Goal: Navigation & Orientation: Find specific page/section

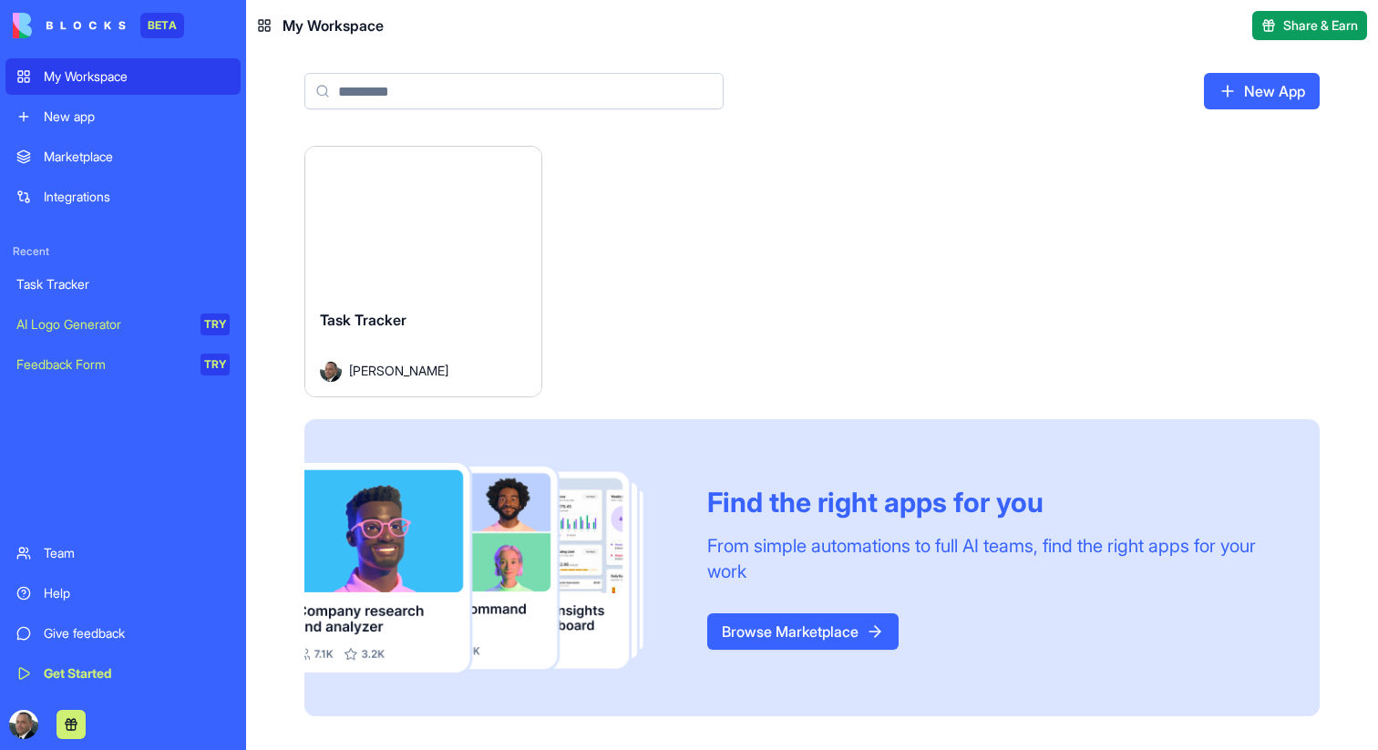
click at [390, 226] on button "Launch" at bounding box center [423, 220] width 137 height 36
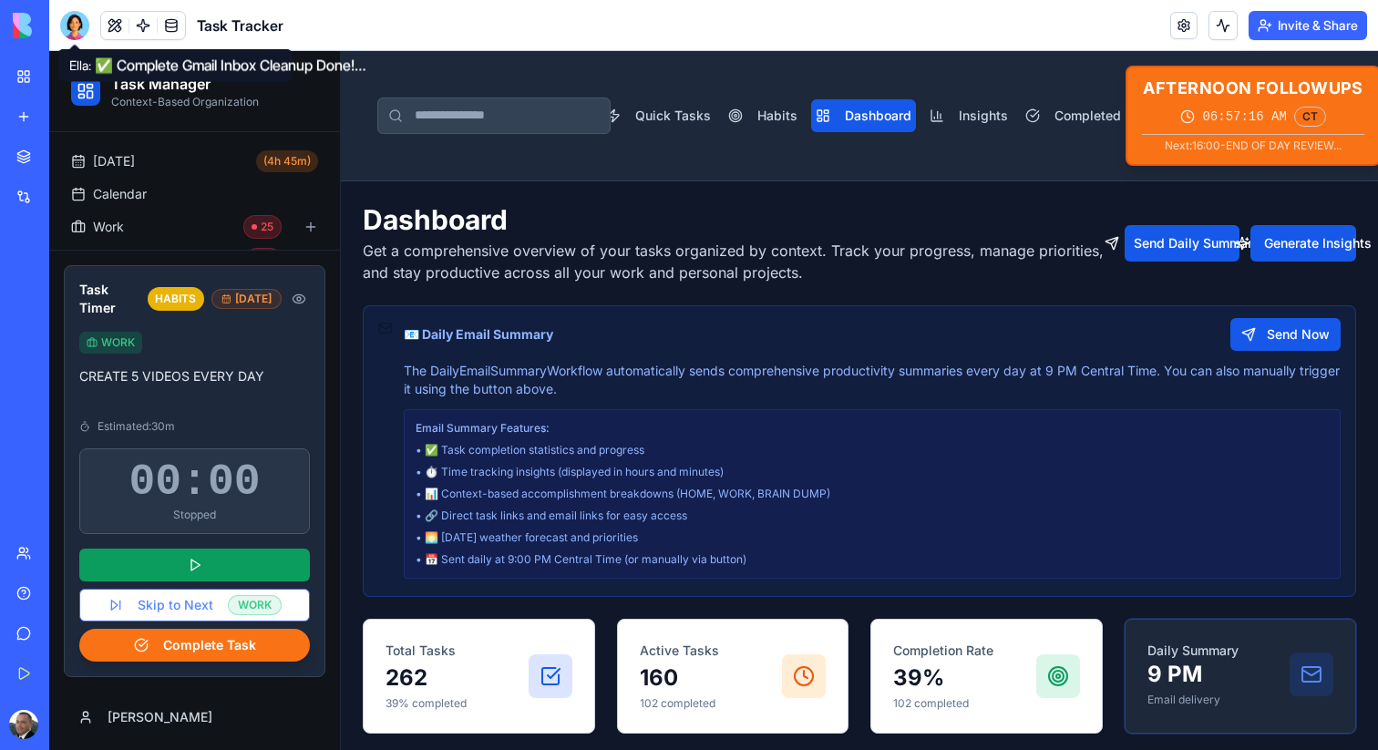
click at [77, 25] on div at bounding box center [74, 25] width 29 height 29
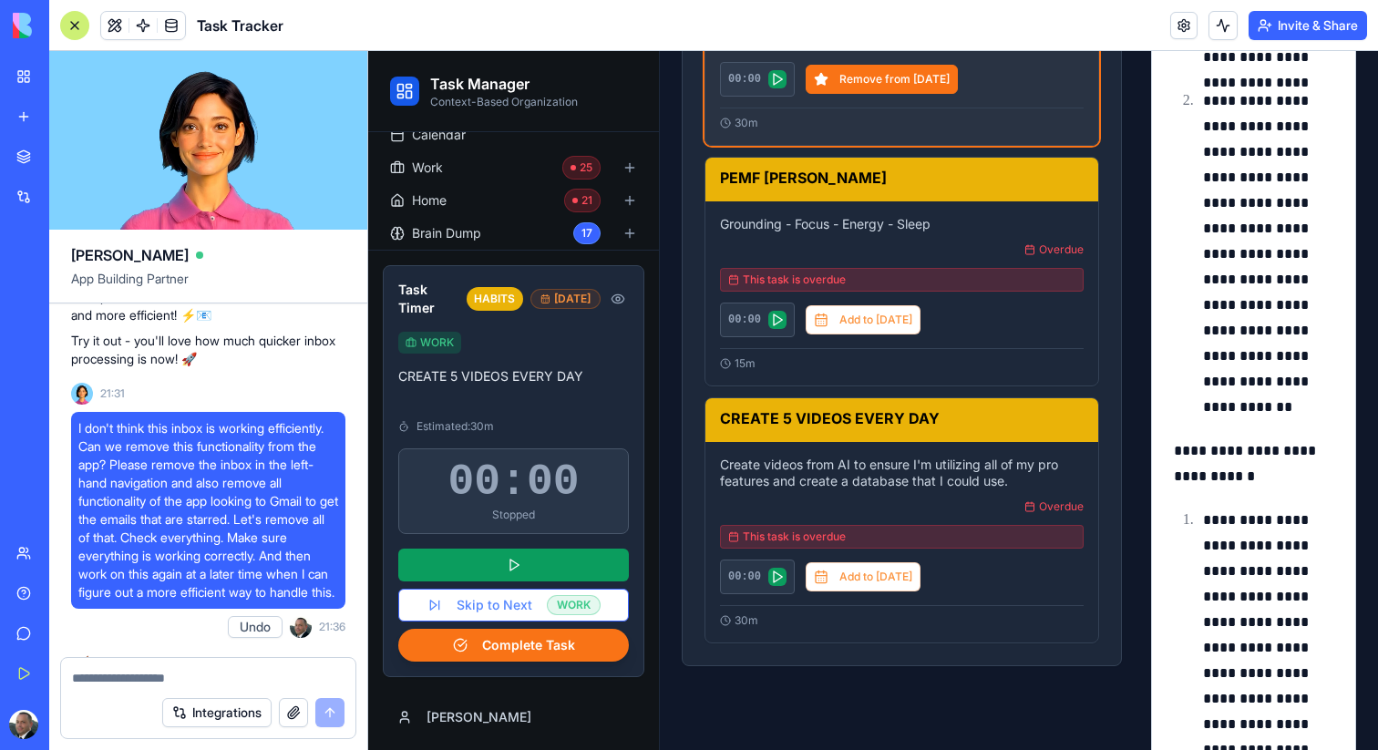
scroll to position [238820, 0]
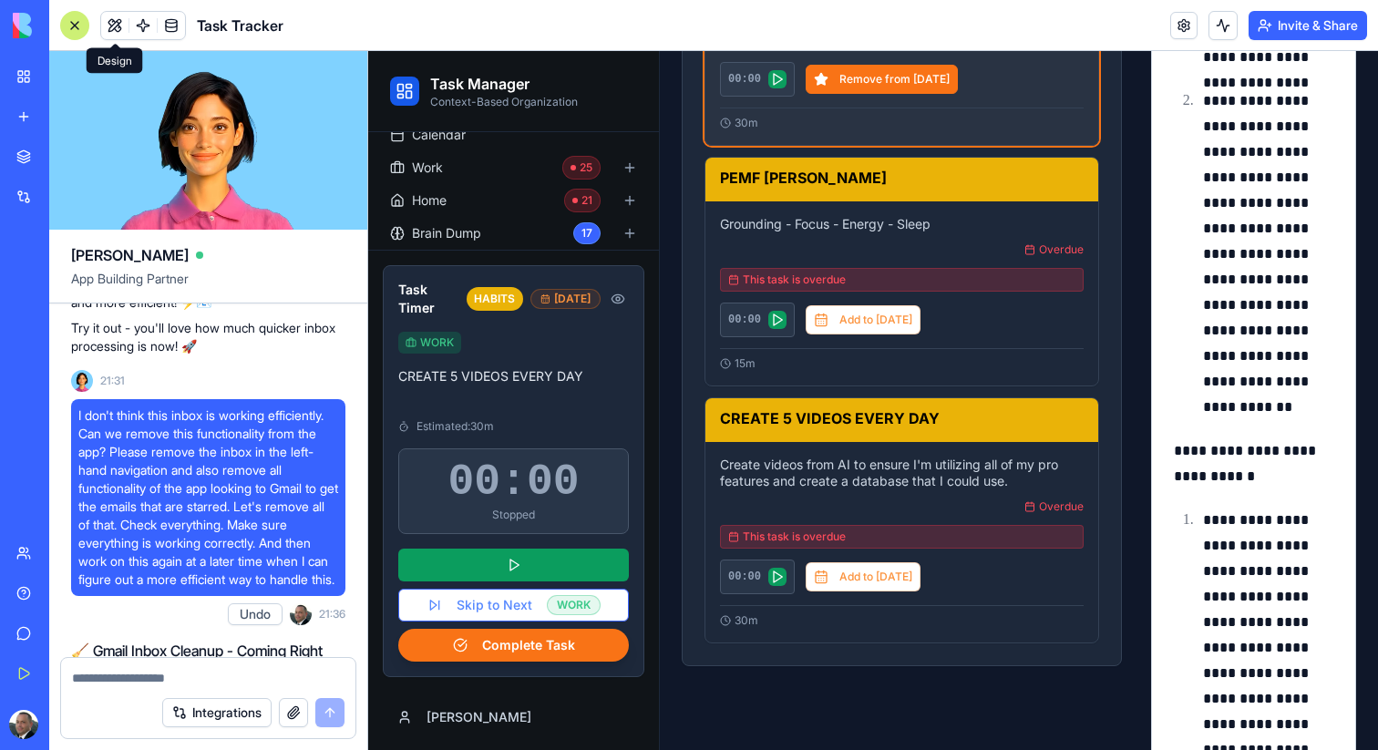
click at [115, 20] on button at bounding box center [114, 25] width 27 height 27
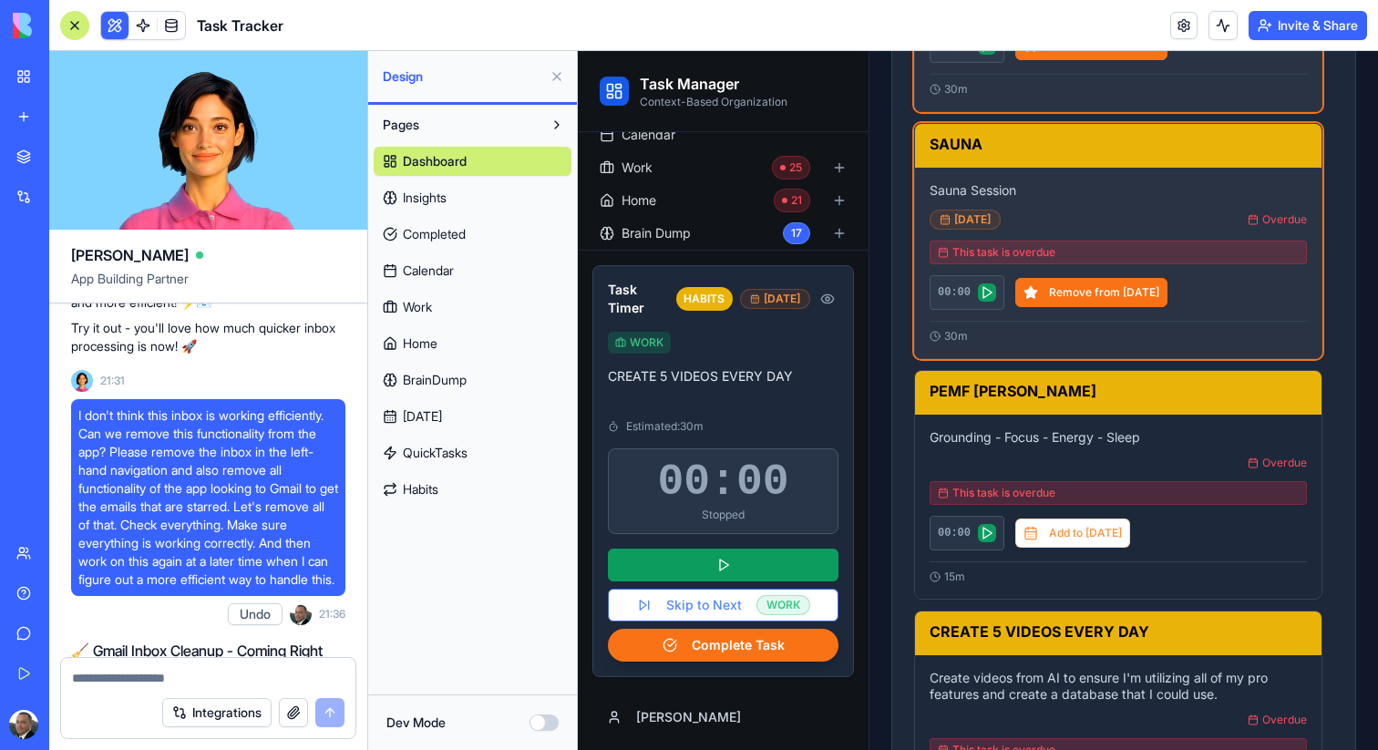
click at [436, 193] on span "Insights" at bounding box center [425, 198] width 44 height 18
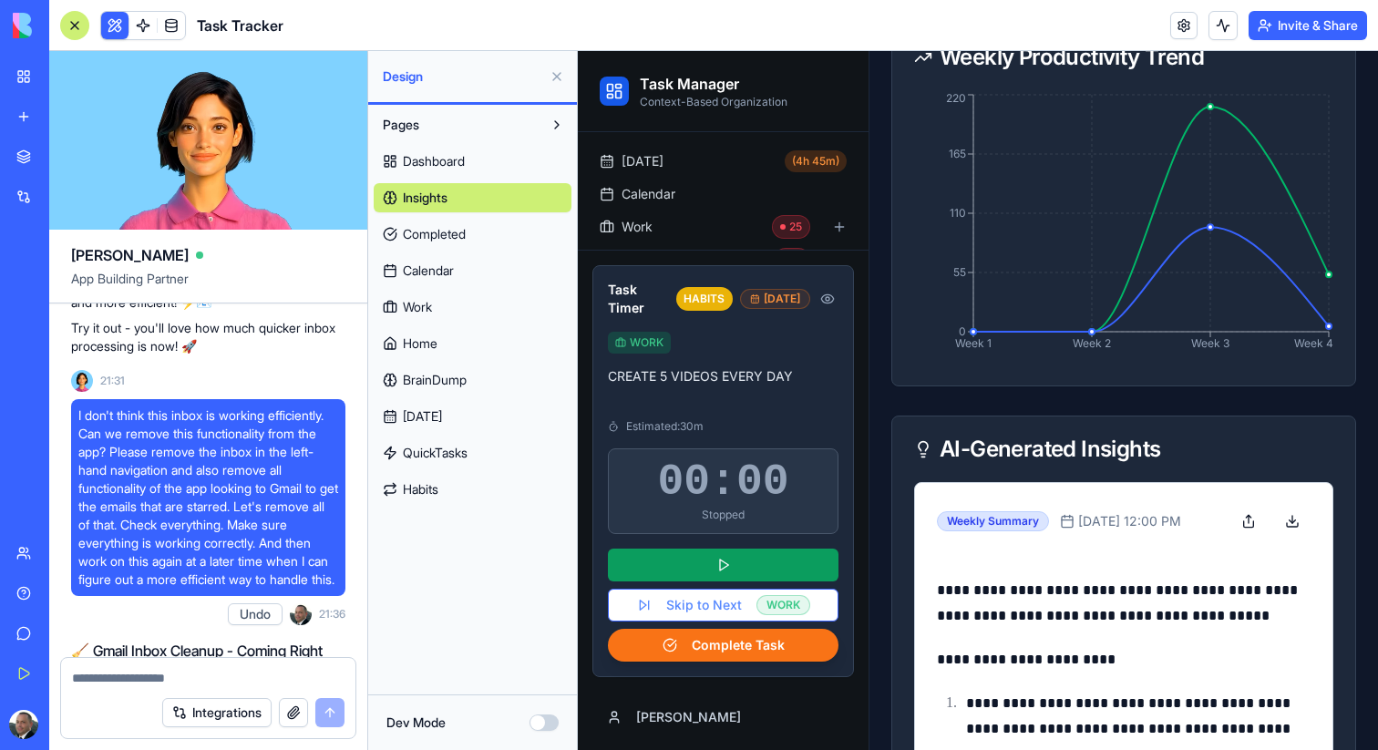
click at [437, 238] on span "Completed" at bounding box center [434, 234] width 63 height 18
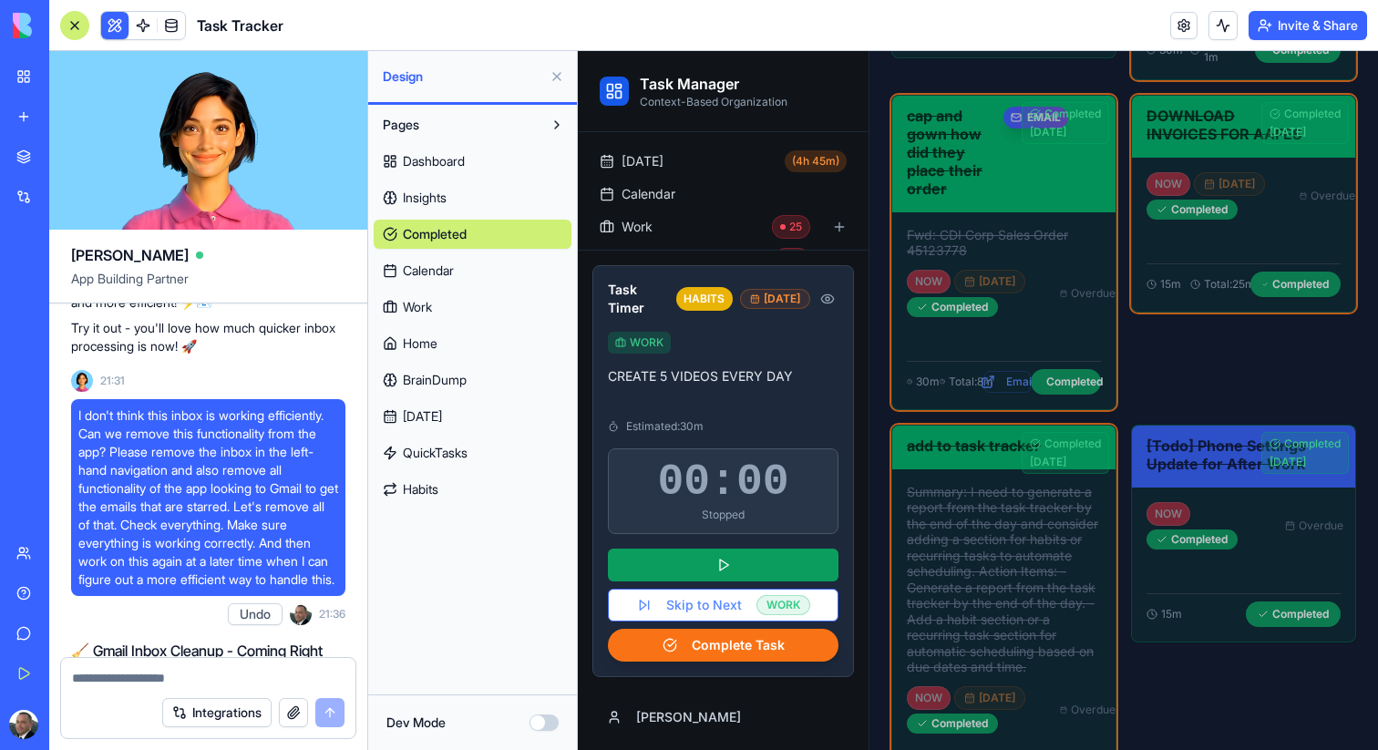
click at [437, 266] on span "Calendar" at bounding box center [428, 271] width 51 height 18
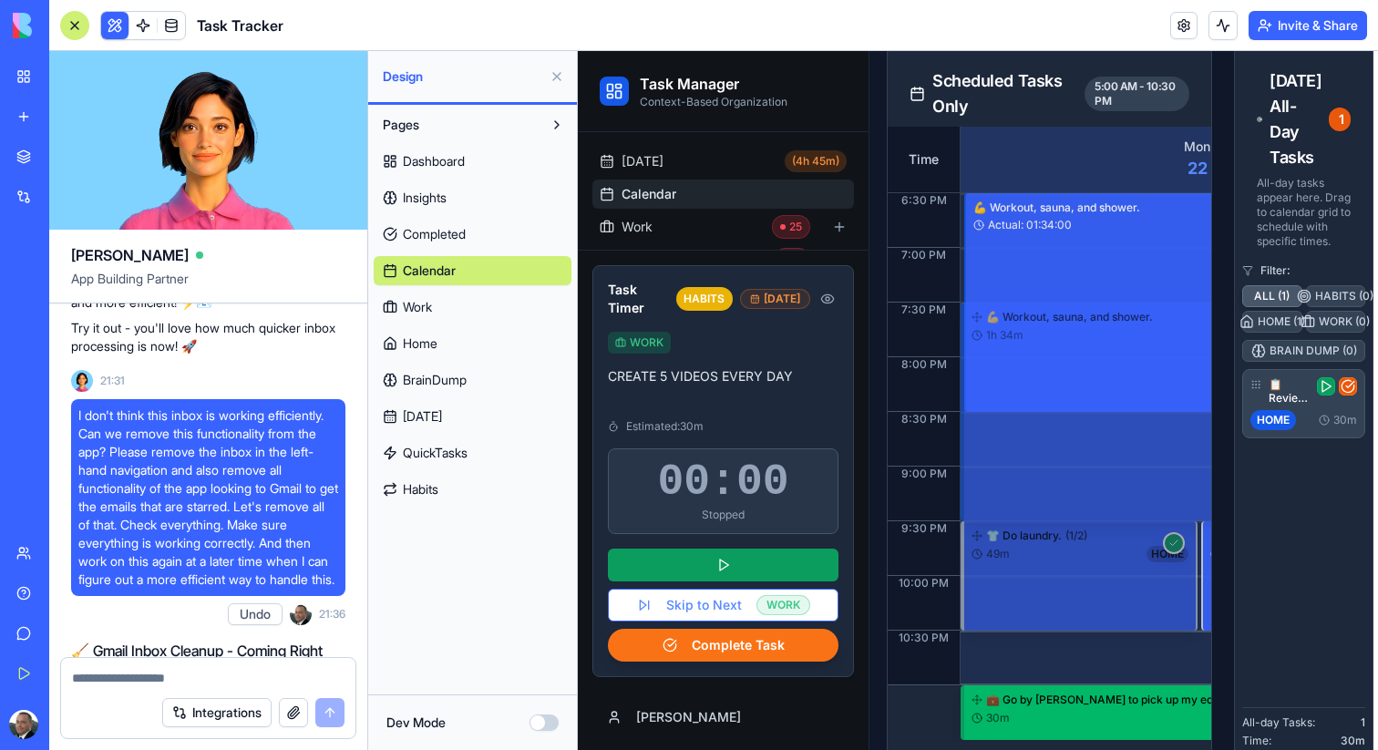
scroll to position [647, 5]
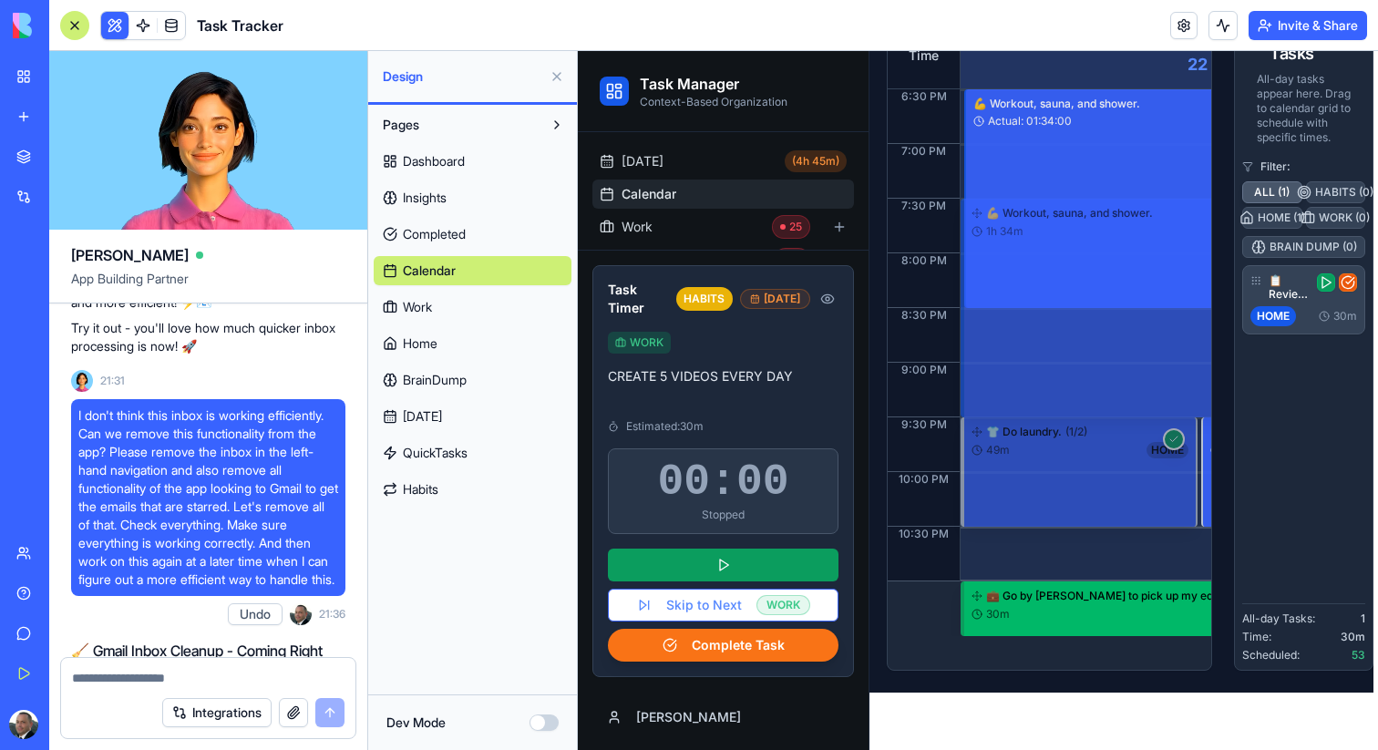
click at [458, 306] on link "Work" at bounding box center [473, 307] width 198 height 29
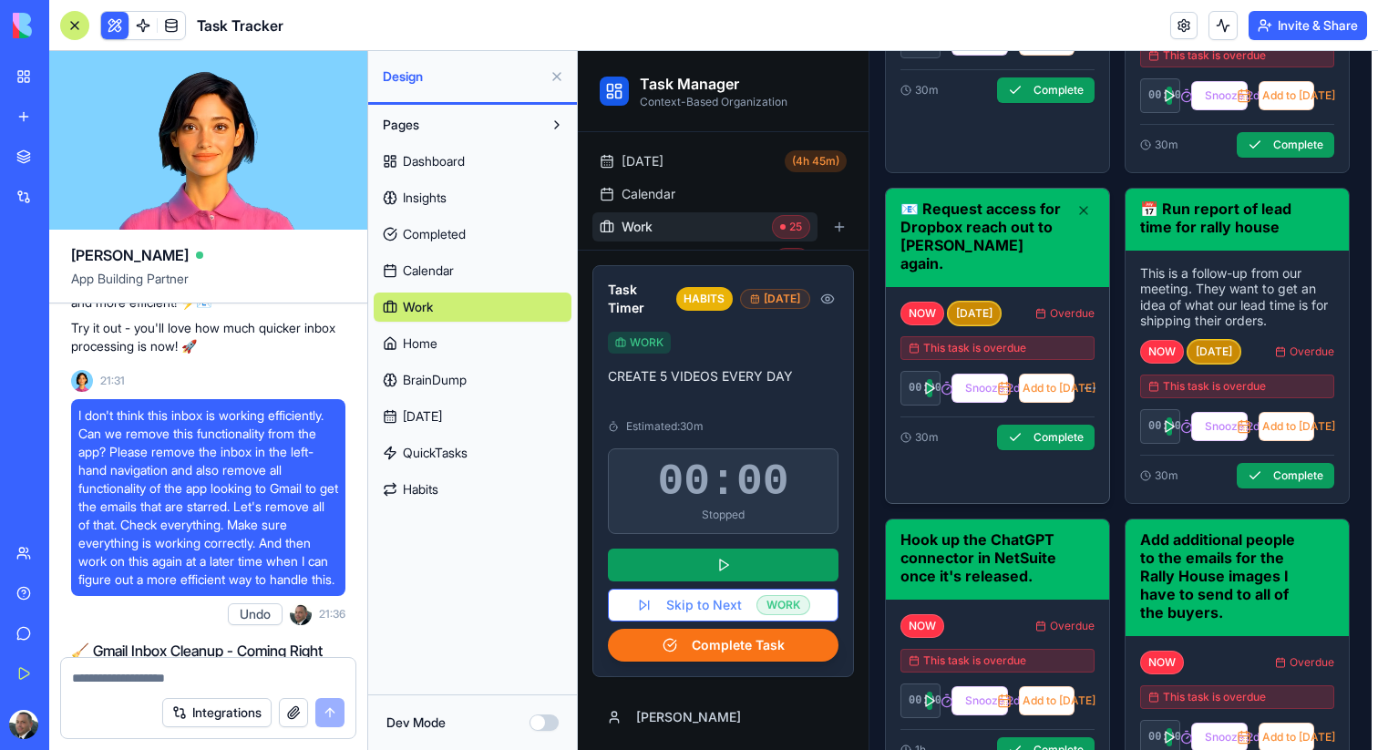
scroll to position [2216, 6]
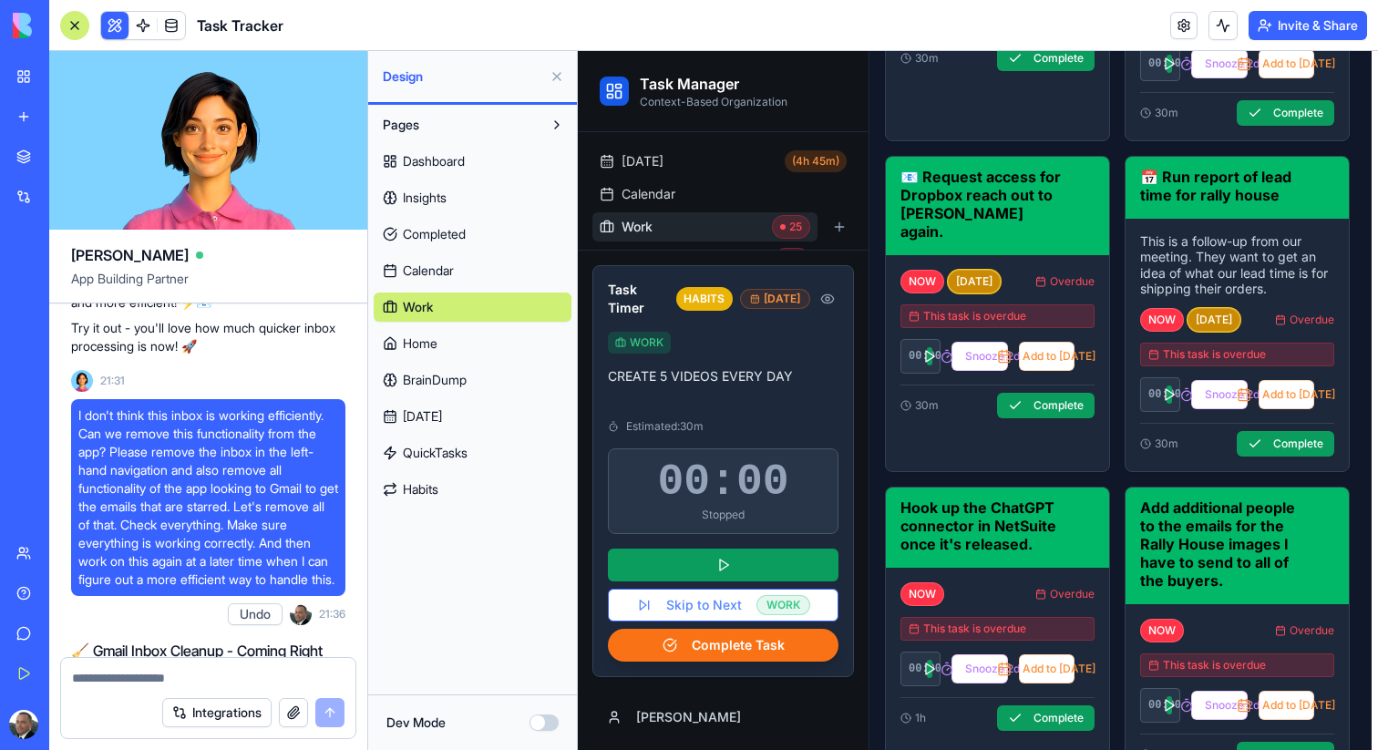
click at [433, 337] on span "Home" at bounding box center [420, 343] width 35 height 18
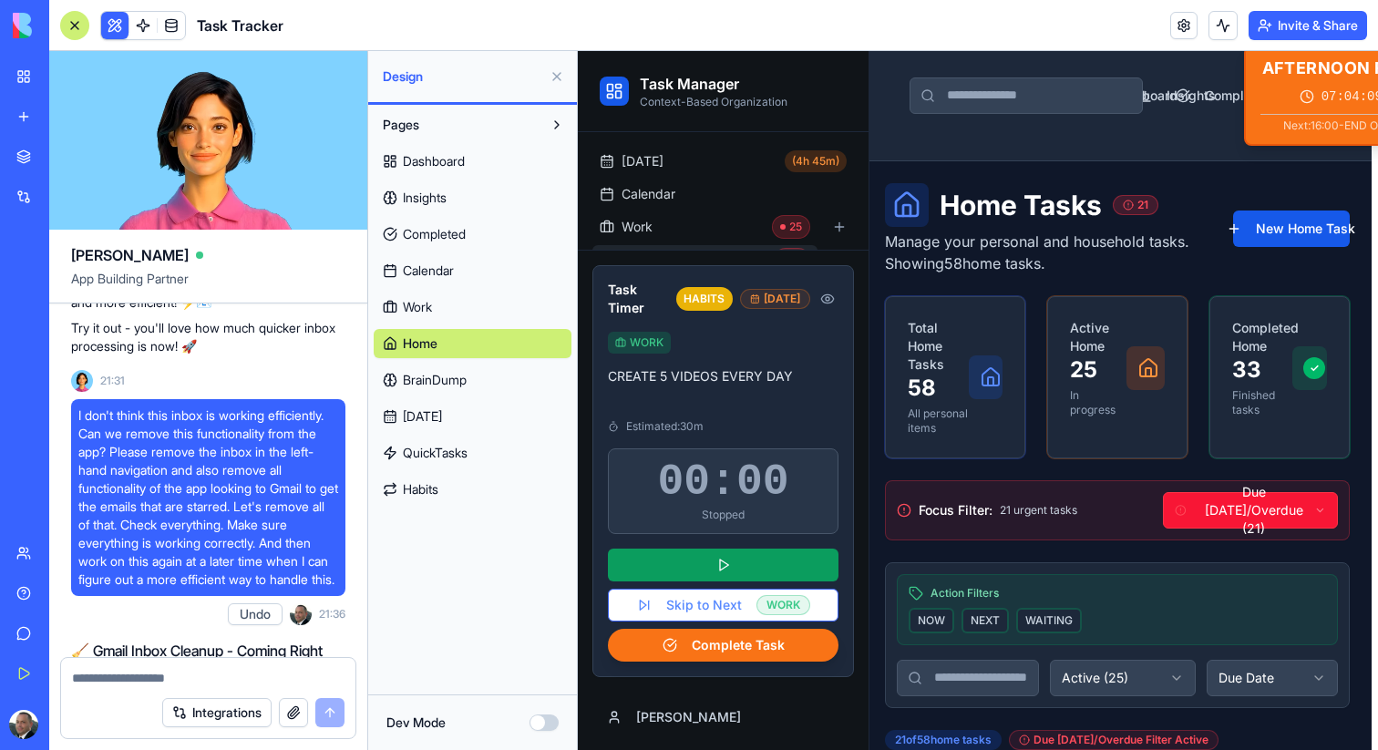
scroll to position [0, 6]
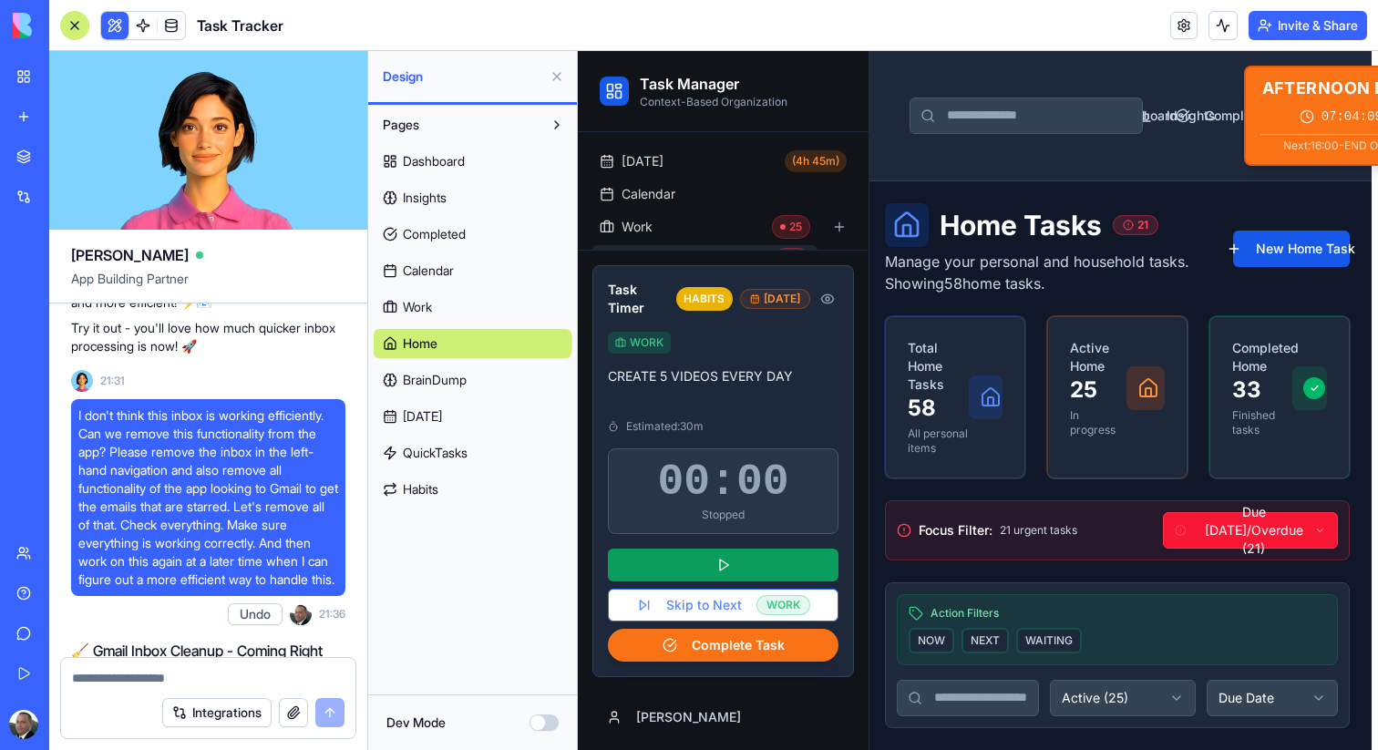
click at [464, 386] on span "BrainDump" at bounding box center [435, 380] width 64 height 18
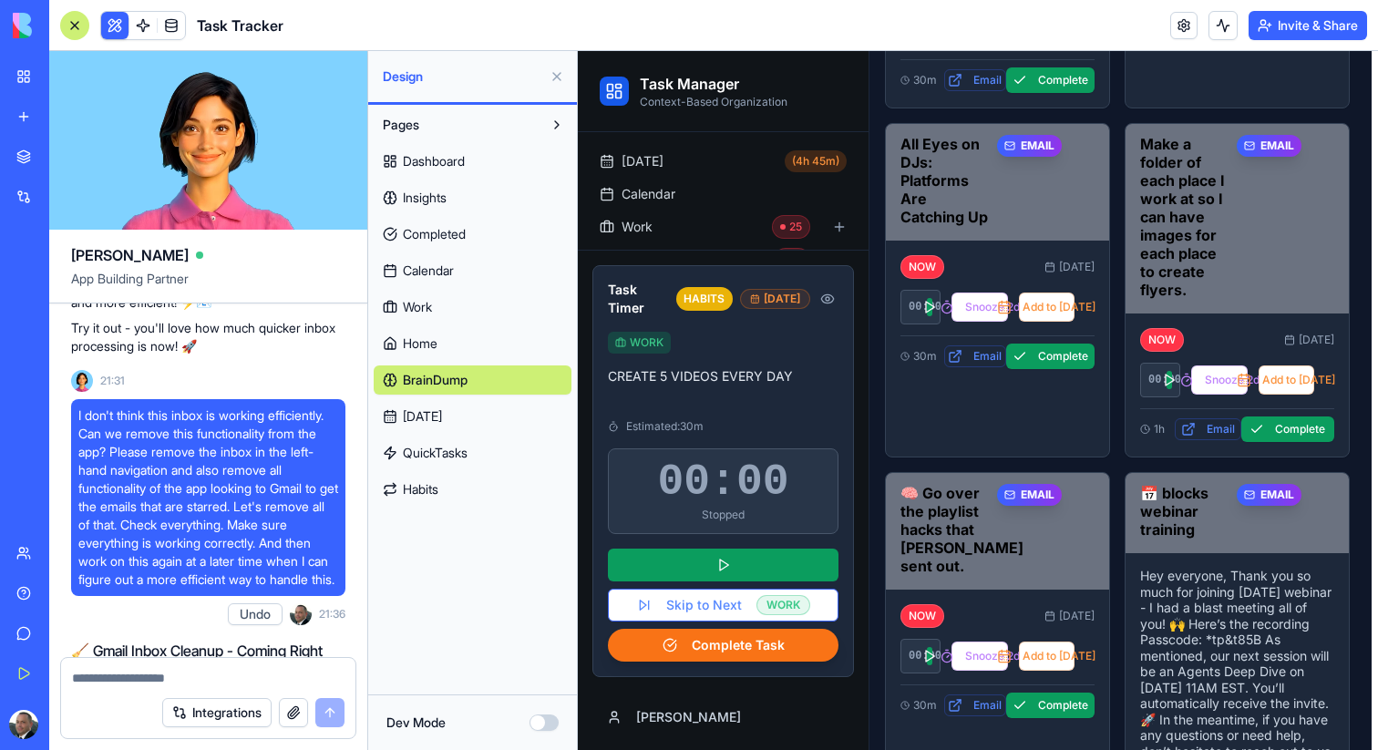
scroll to position [1448, 6]
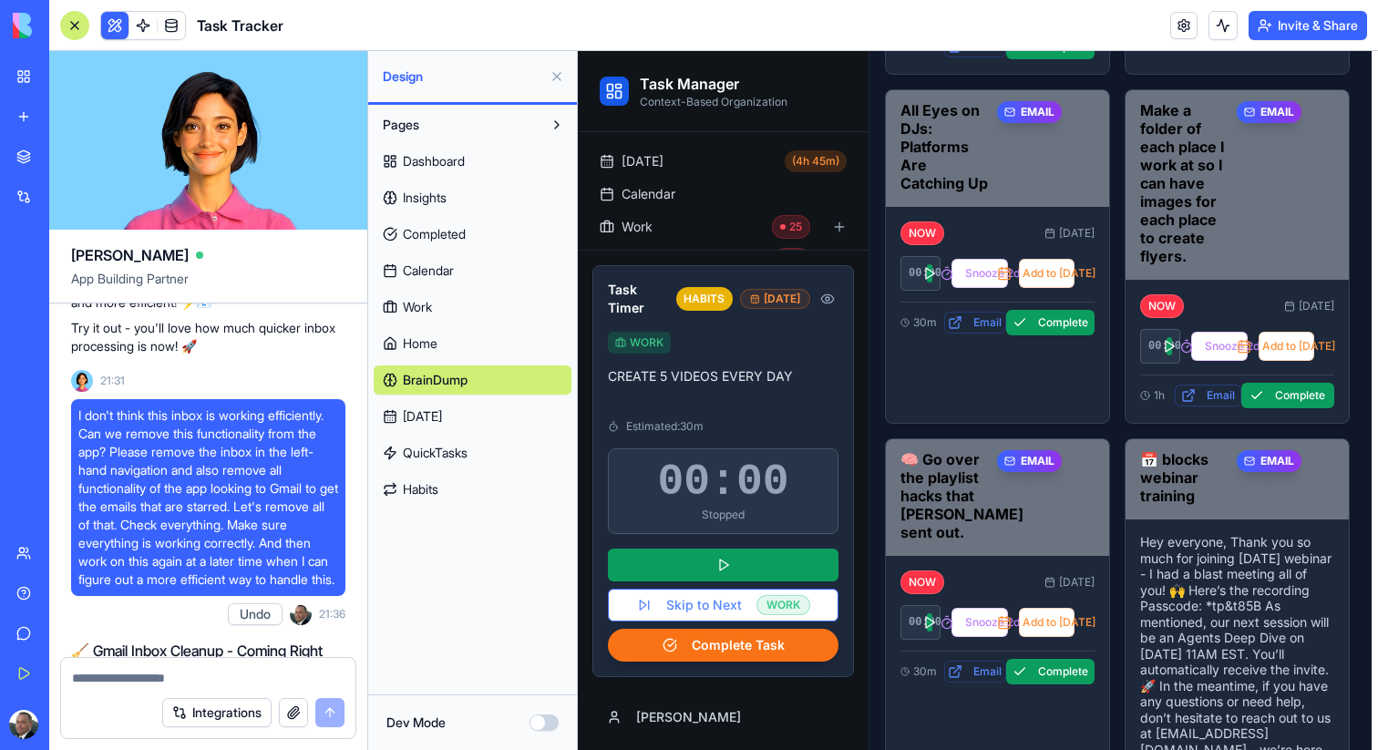
click at [441, 423] on link "[DATE]" at bounding box center [473, 416] width 198 height 29
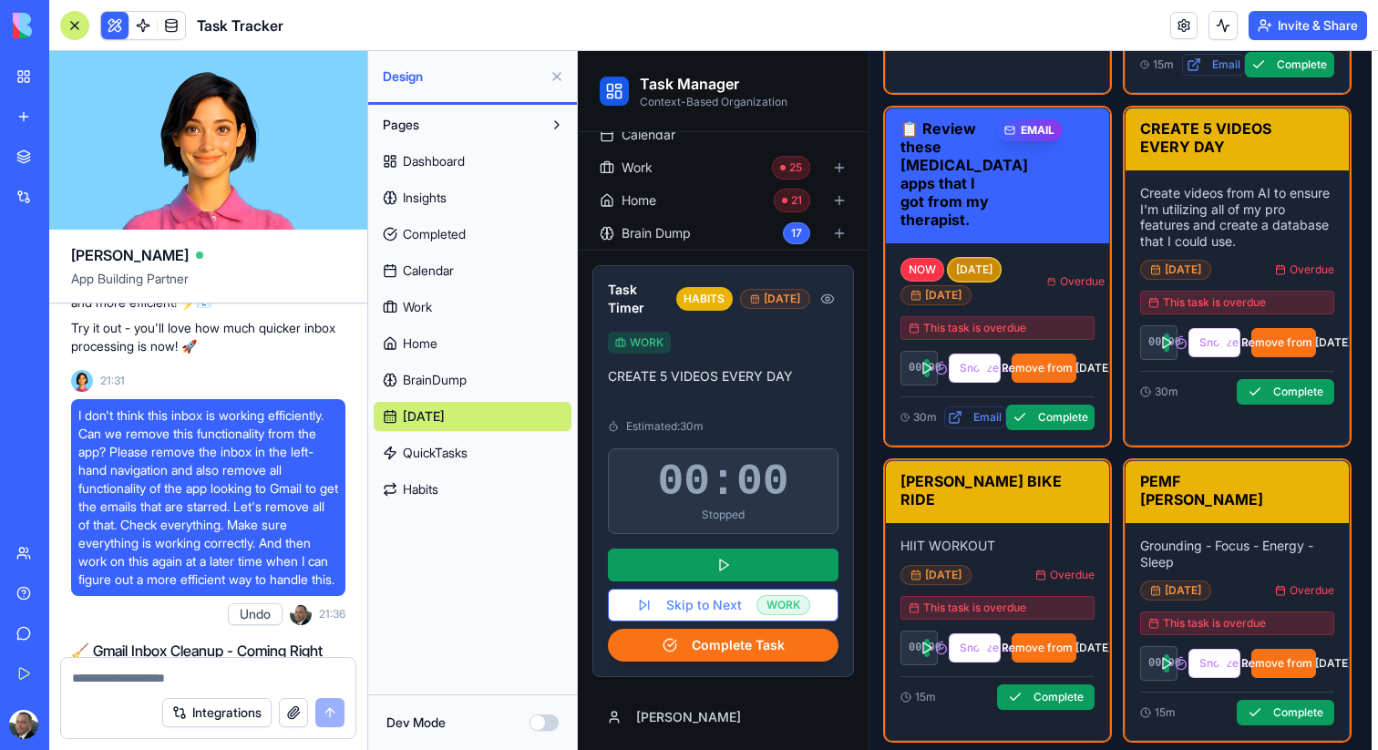
scroll to position [1466, 6]
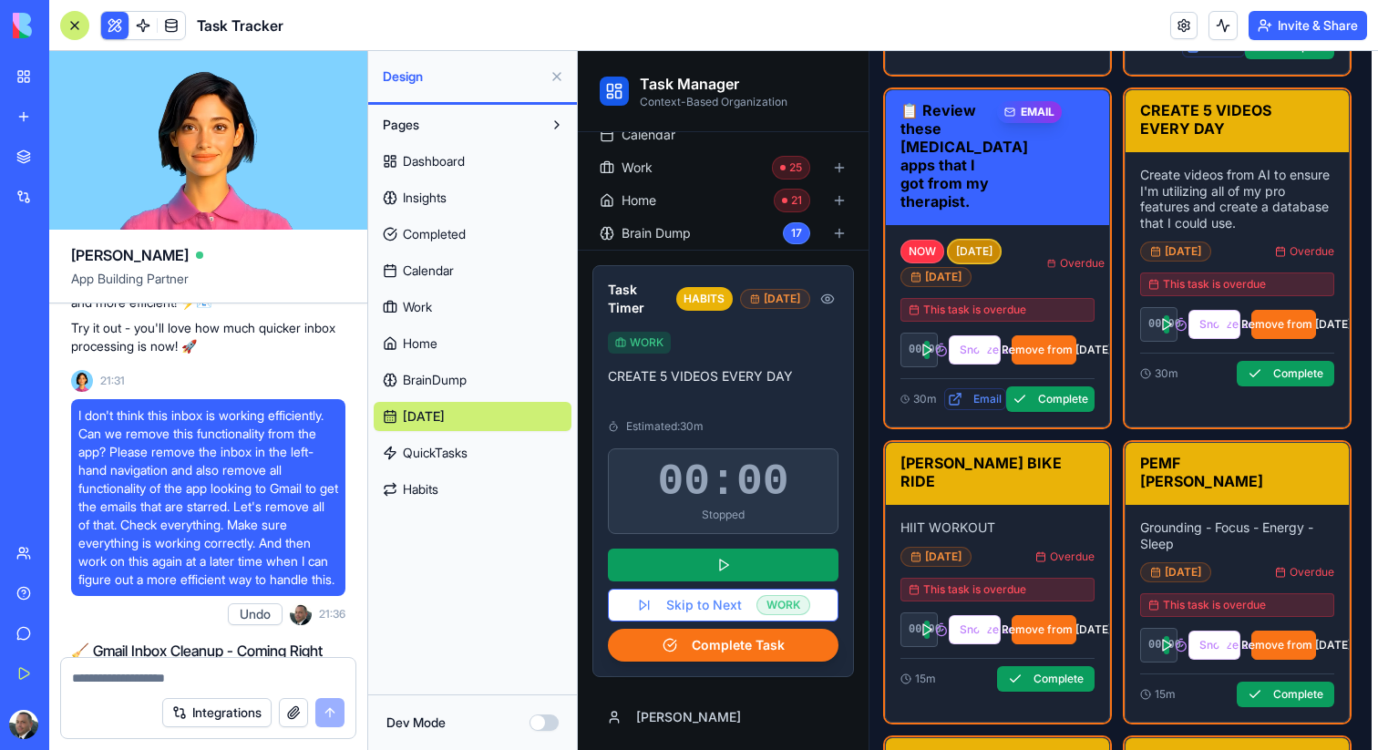
click at [431, 456] on span "QuickTasks" at bounding box center [435, 453] width 65 height 18
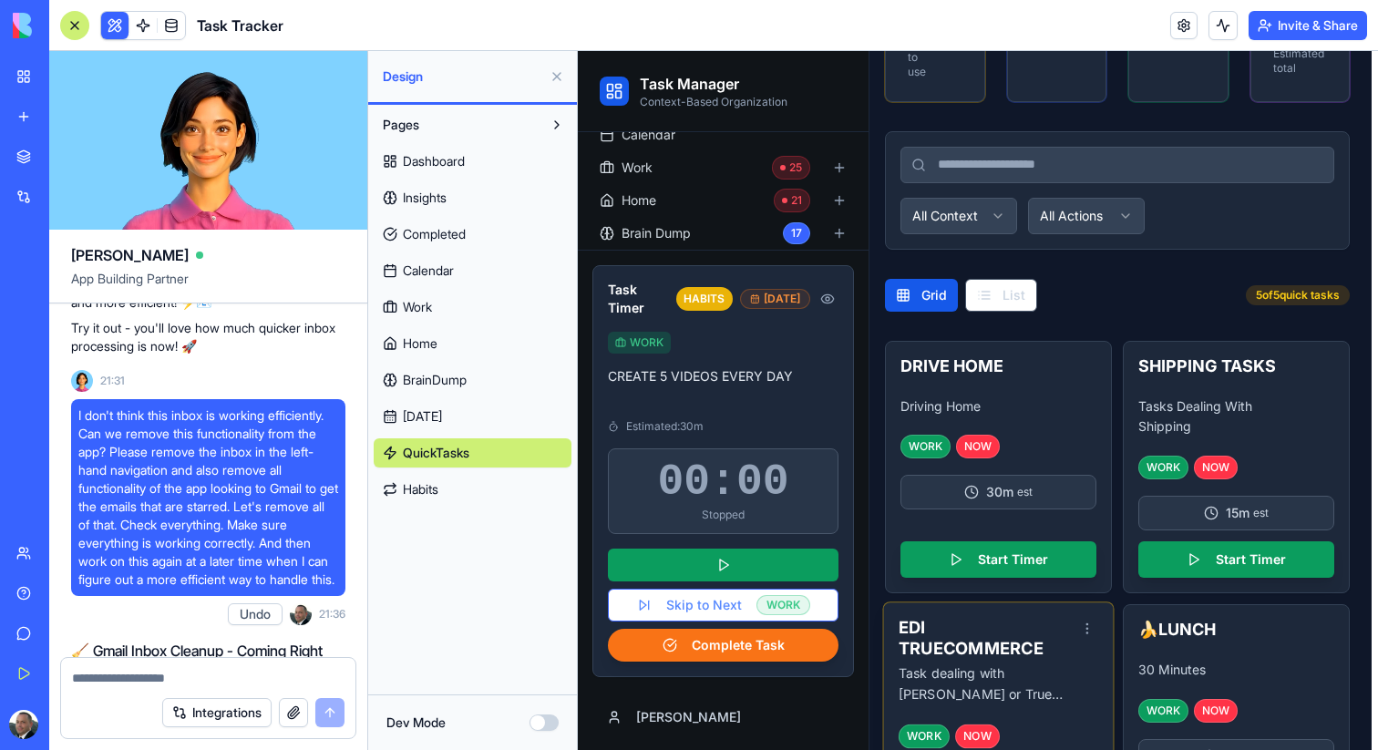
scroll to position [0, 6]
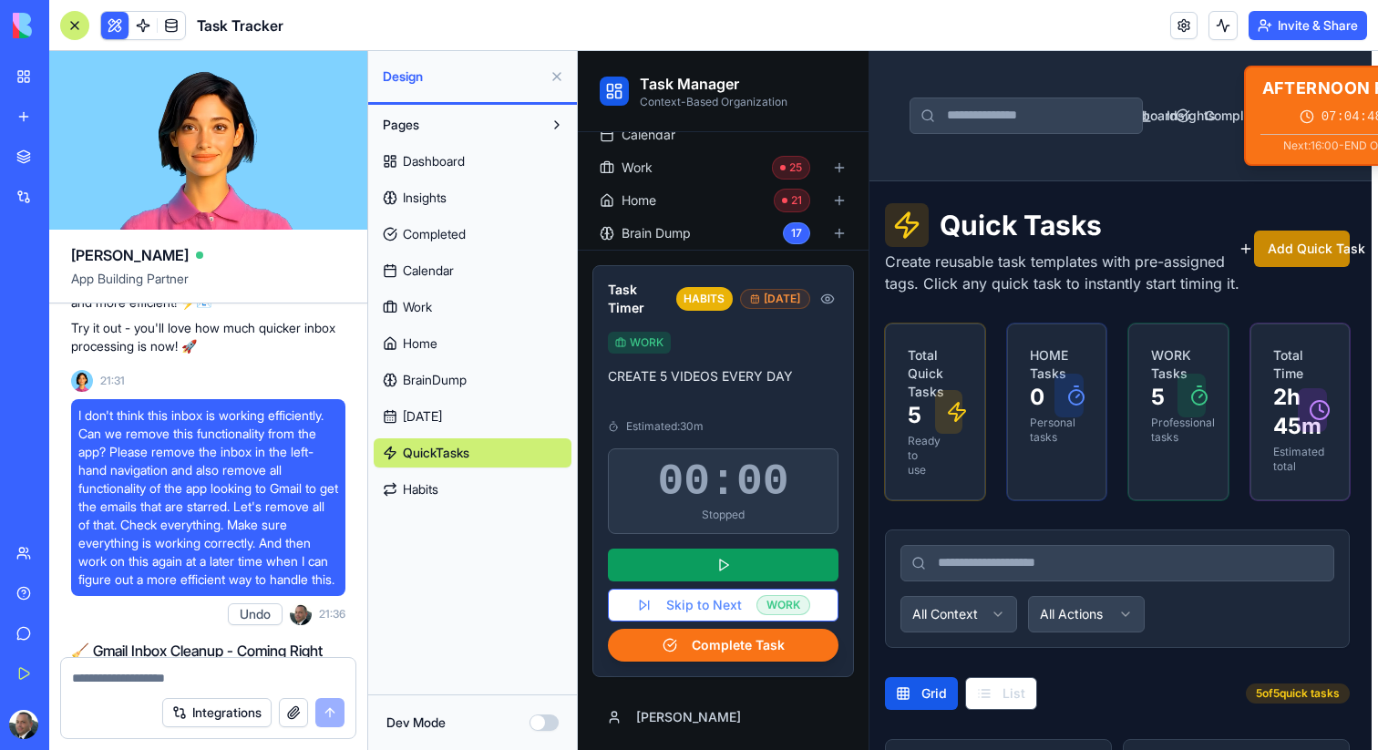
click at [437, 494] on span "Habits" at bounding box center [421, 489] width 36 height 18
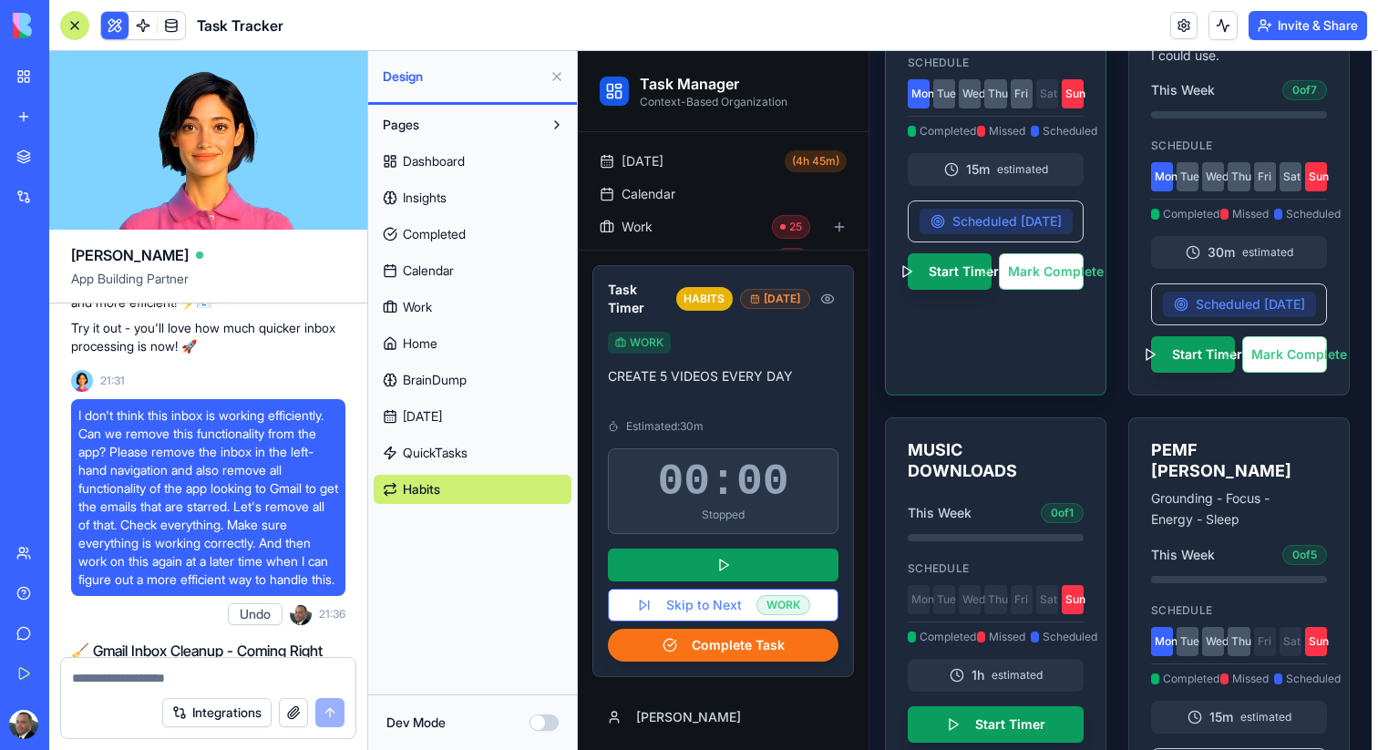
scroll to position [0, 6]
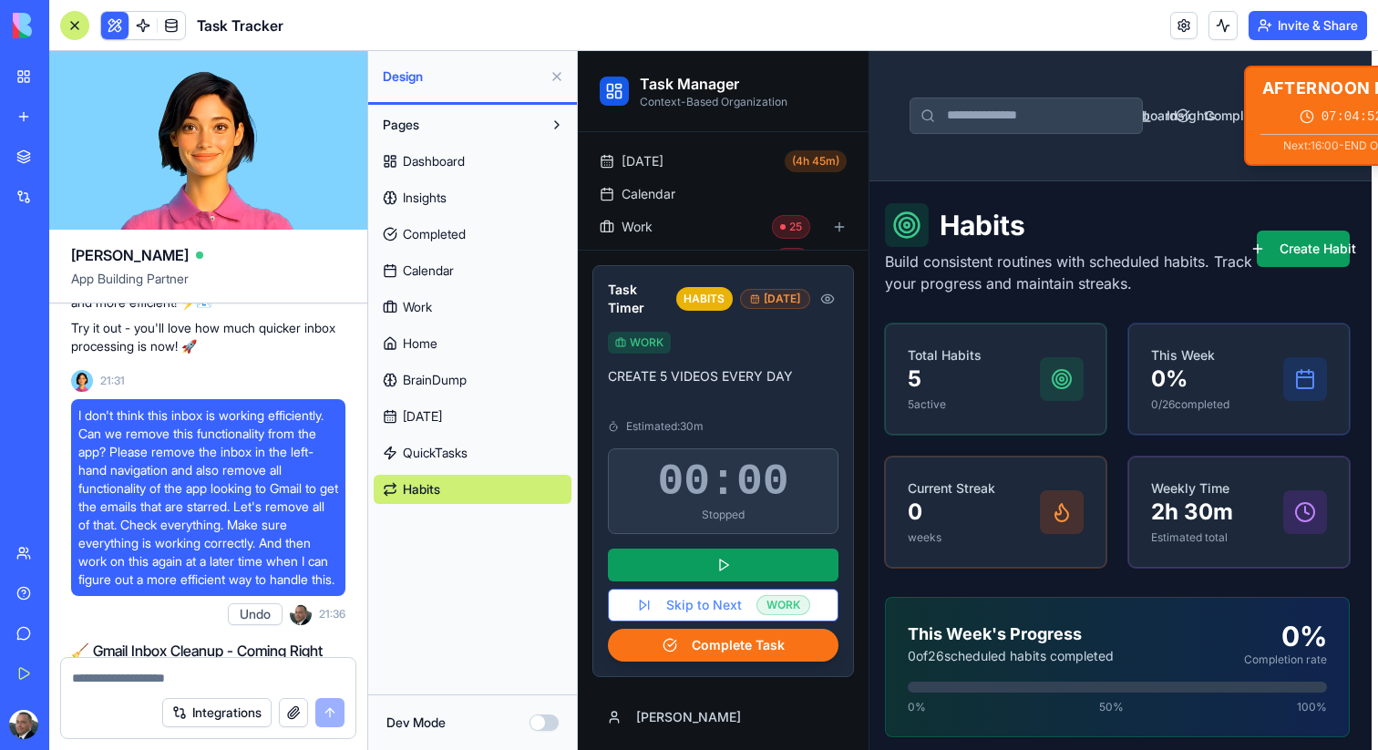
click at [428, 205] on span "Insights" at bounding box center [425, 198] width 44 height 18
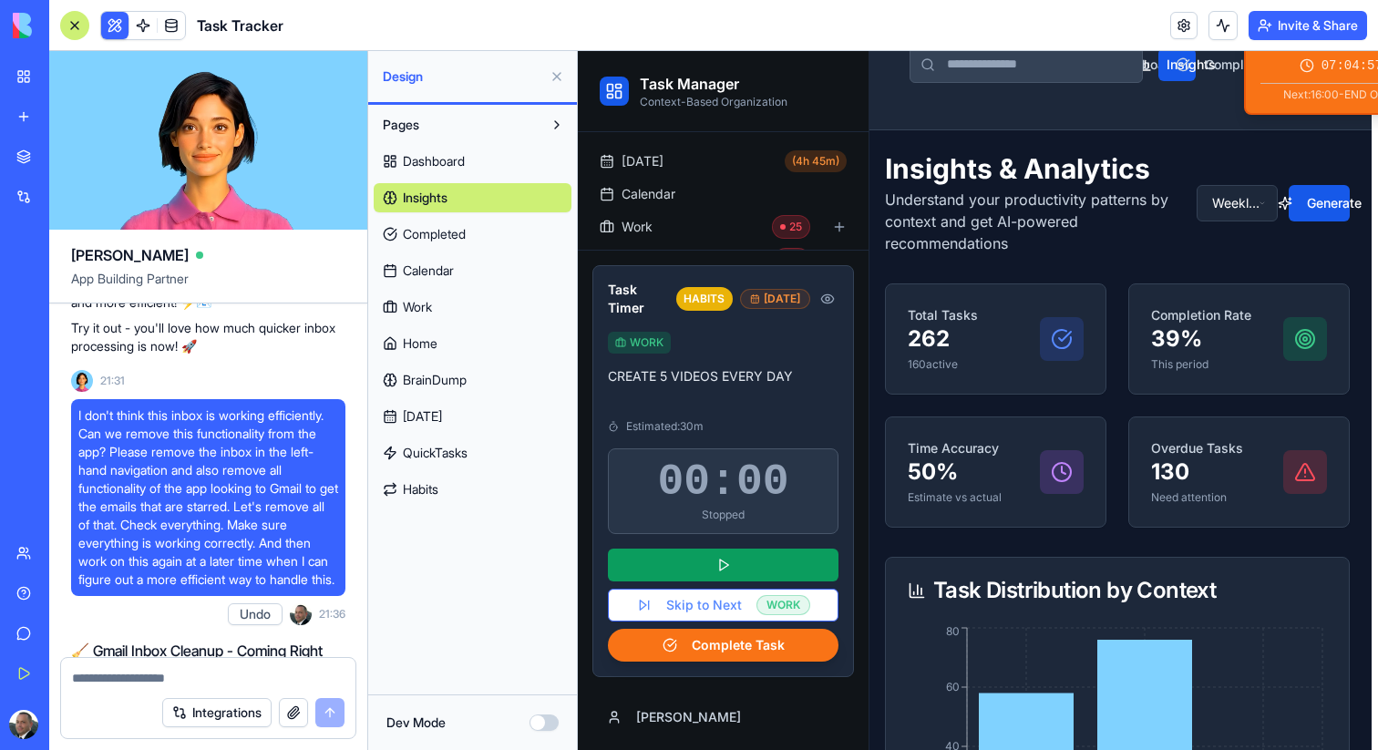
scroll to position [0, 6]
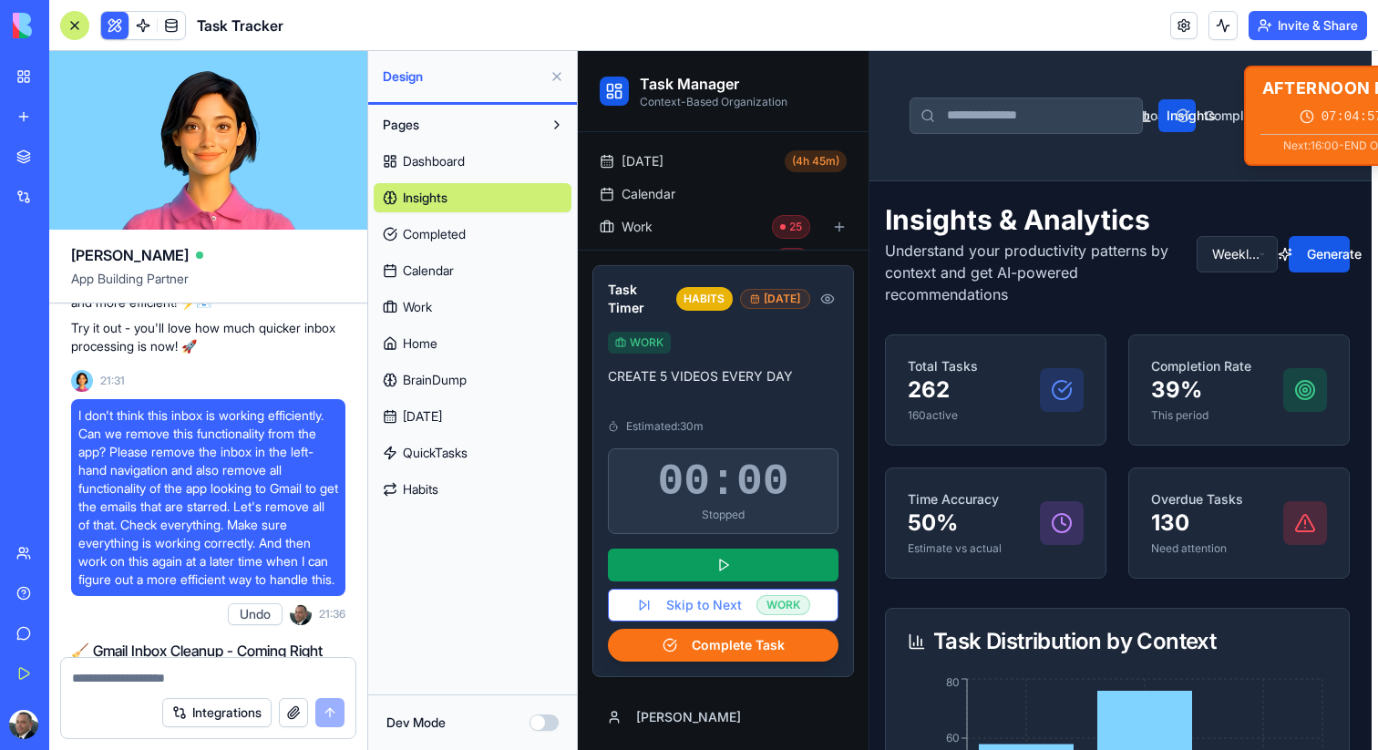
click at [454, 239] on span "Completed" at bounding box center [434, 234] width 63 height 18
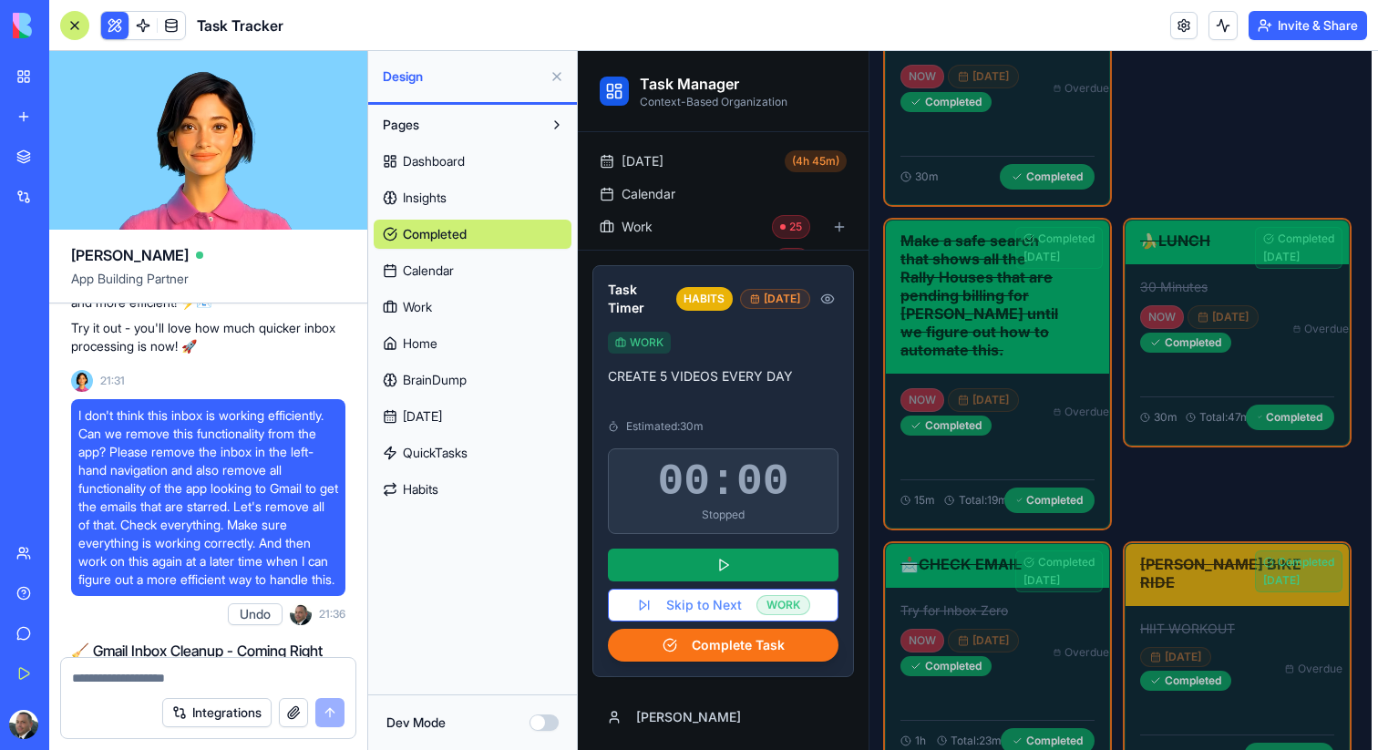
scroll to position [2332, 6]
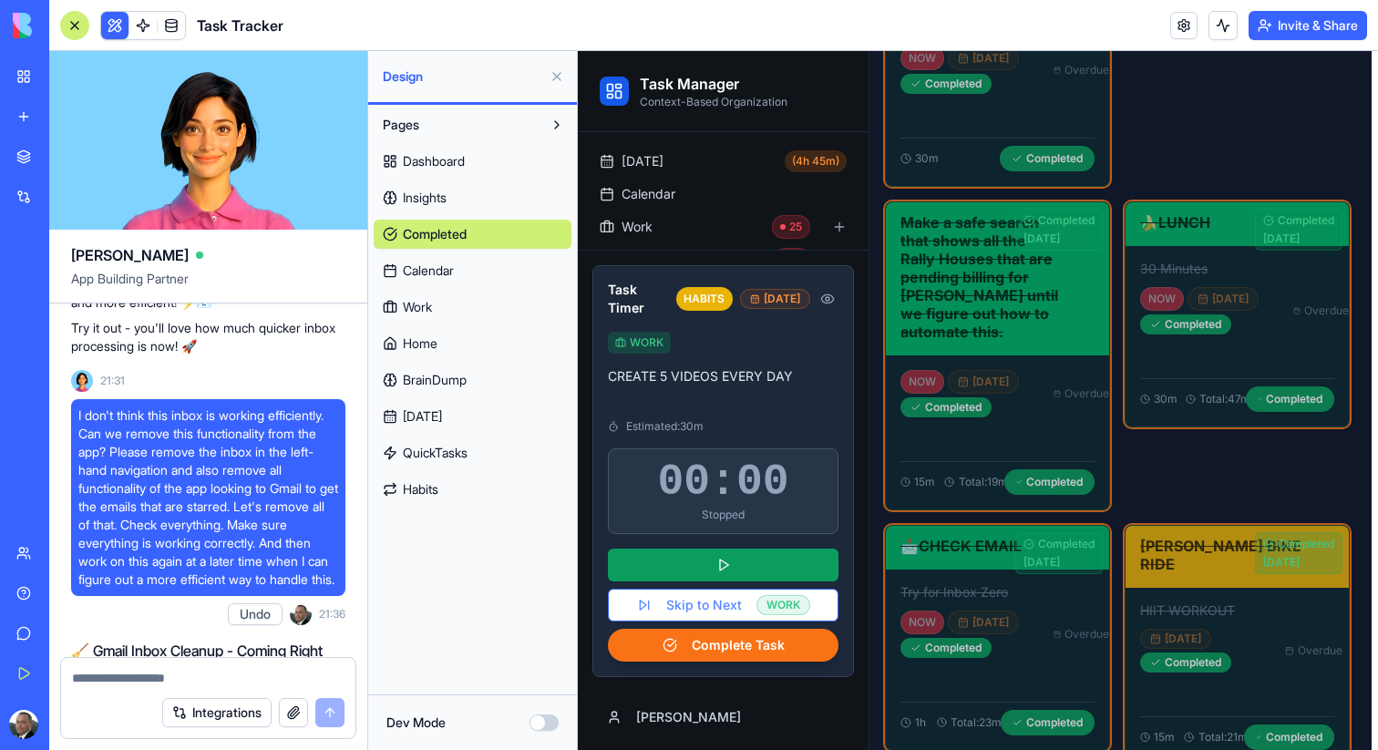
click at [402, 273] on link "Calendar" at bounding box center [473, 270] width 198 height 29
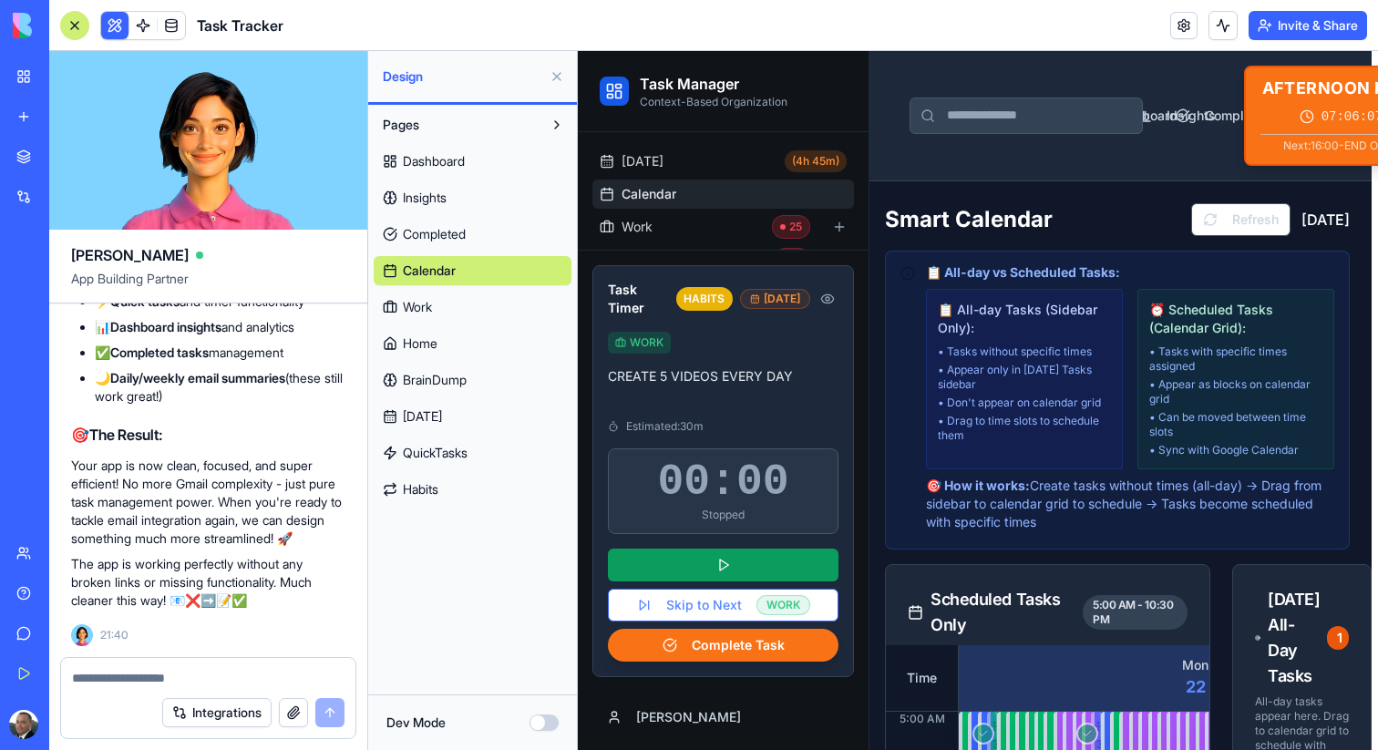
scroll to position [242272, 0]
click at [418, 310] on span "Work" at bounding box center [417, 307] width 29 height 18
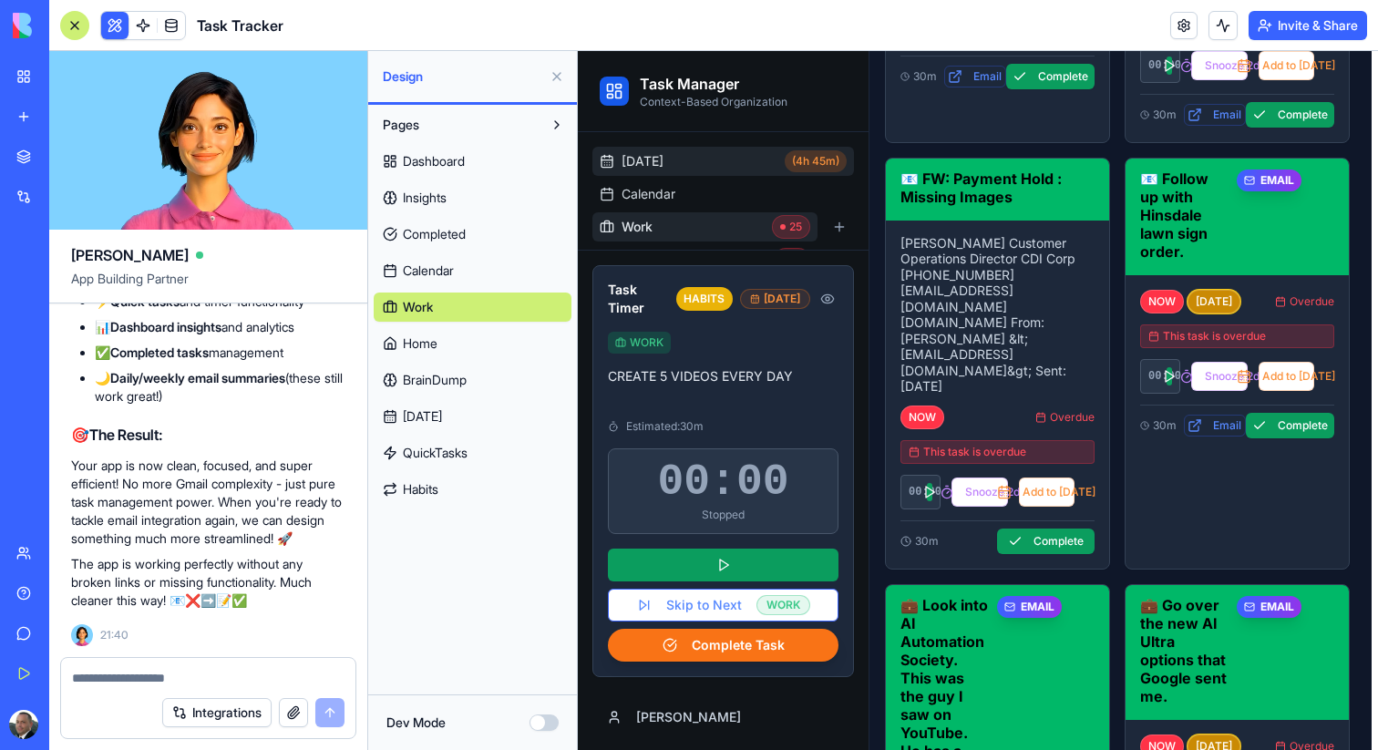
scroll to position [59, 0]
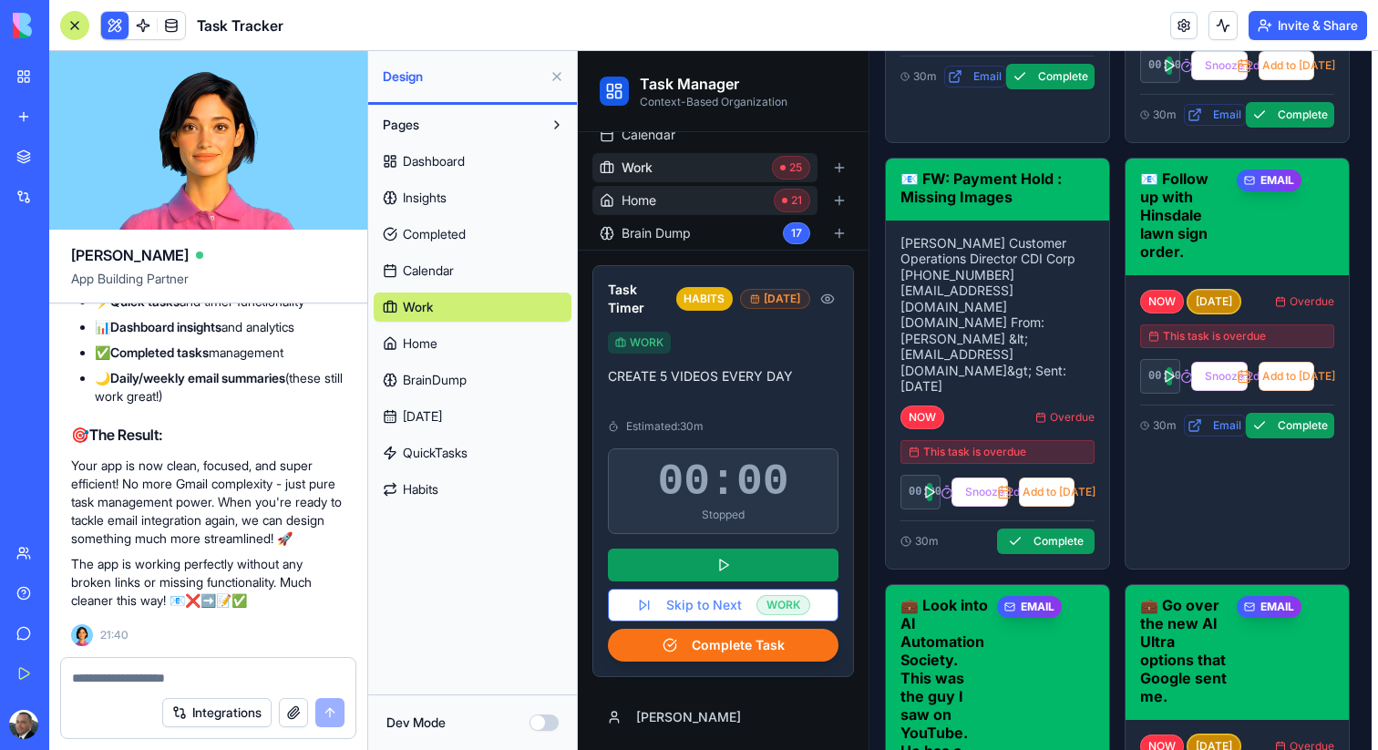
click at [675, 196] on link "Home 21" at bounding box center [704, 200] width 225 height 29
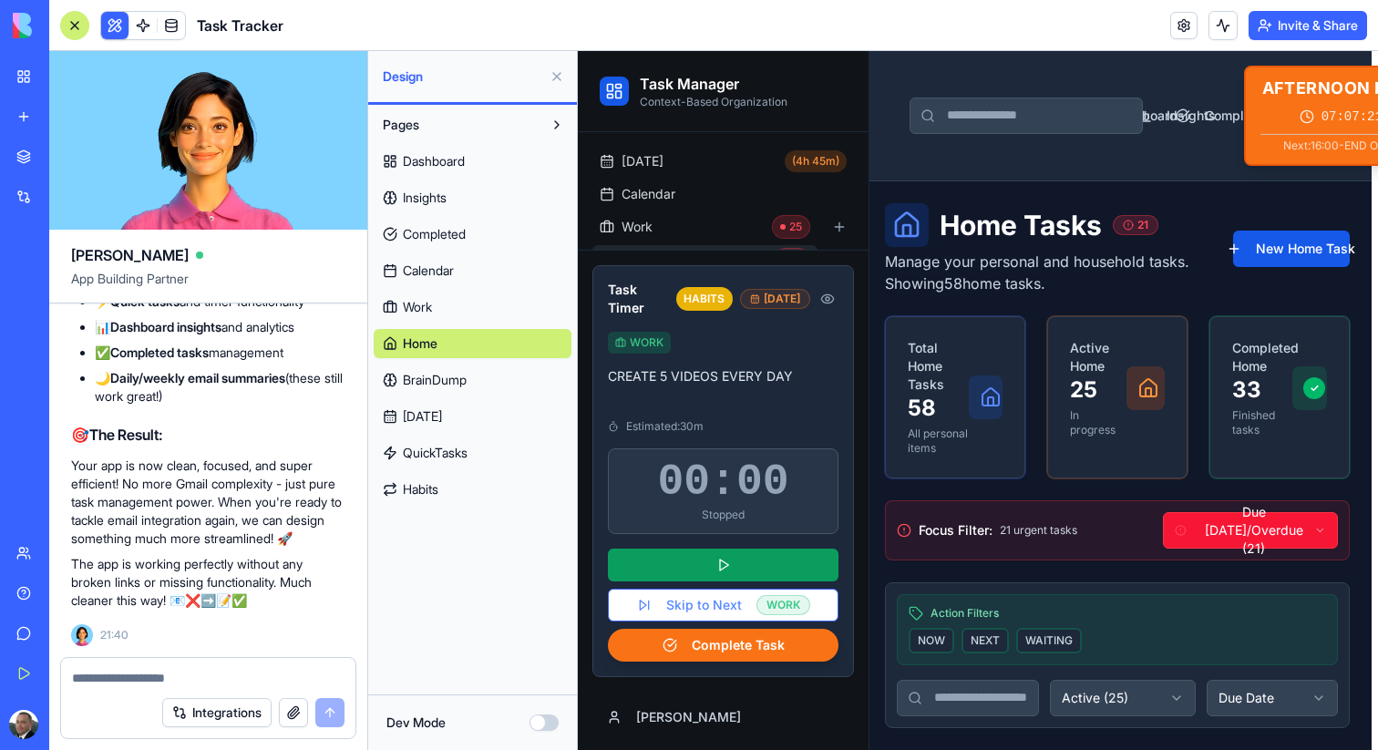
scroll to position [246901, 0]
